Goal: Information Seeking & Learning: Learn about a topic

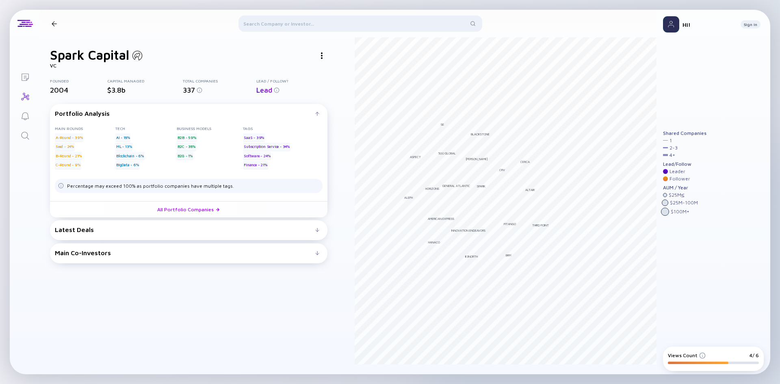
click at [221, 221] on div "Latest Deals Latent Technology [DATE] B2B Seed Animation VR Piston [DATE] B2B S…" at bounding box center [189, 230] width 278 height 20
click at [227, 234] on div "Latest Deals Latent Technology [DATE] B2B Seed Animation VR Piston [DATE] B2B S…" at bounding box center [189, 230] width 278 height 20
click at [316, 228] on div at bounding box center [317, 230] width 4 height 4
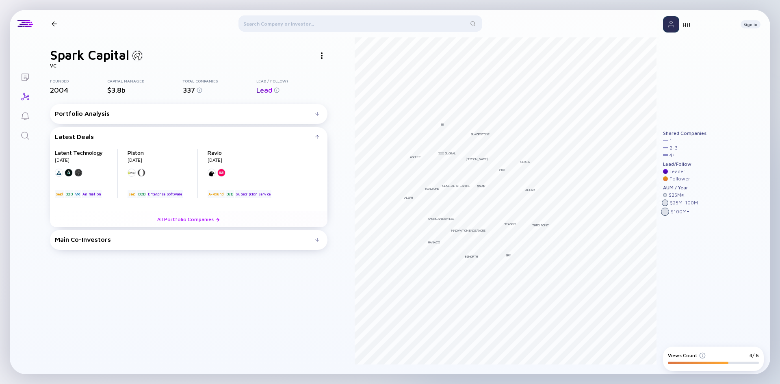
click at [315, 243] on div "Main Co-Investors" at bounding box center [185, 239] width 260 height 7
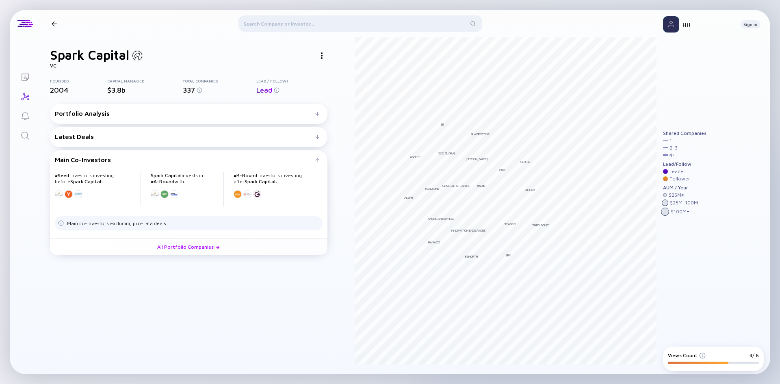
click at [24, 82] on div "Lists" at bounding box center [25, 77] width 10 height 11
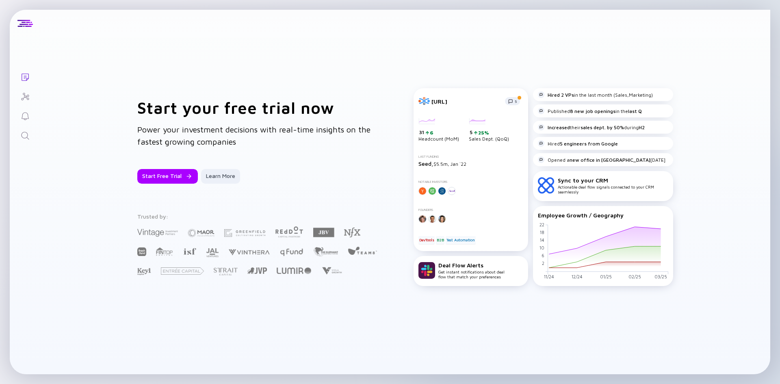
click at [580, 94] on div "Hired 2 VPs in the last month (Sales,Marketing)" at bounding box center [595, 94] width 115 height 7
